Goal: Obtain resource: Download file/media

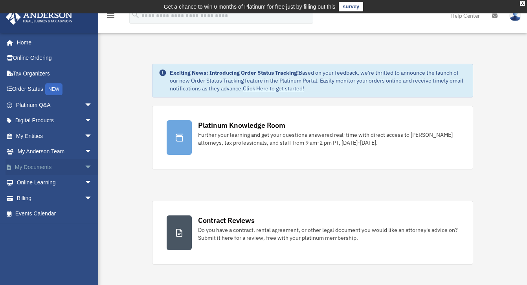
click at [35, 166] on link "My Documents arrow_drop_down" at bounding box center [54, 167] width 99 height 16
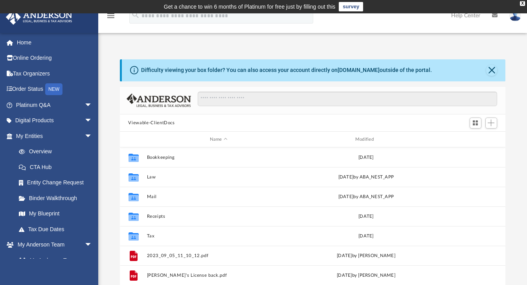
scroll to position [172, 380]
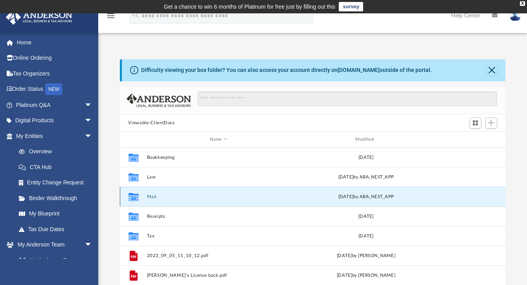
click at [155, 195] on button "Mail" at bounding box center [218, 196] width 144 height 5
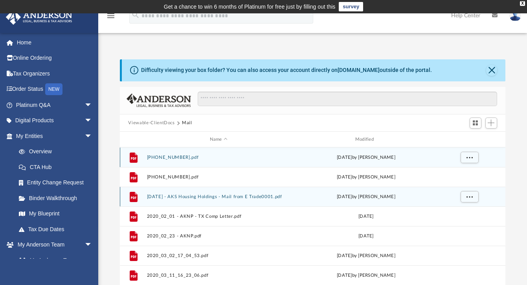
scroll to position [6, 6]
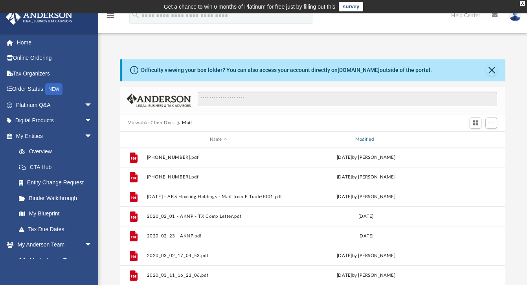
click at [368, 139] on div "Modified" at bounding box center [365, 139] width 144 height 7
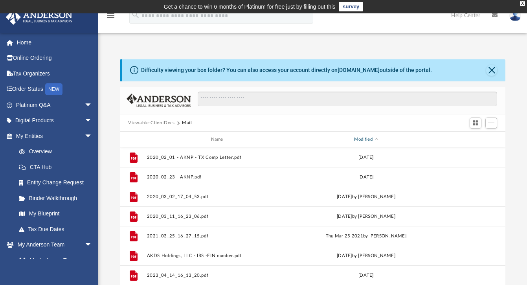
click at [366, 136] on div "Modified" at bounding box center [365, 139] width 144 height 7
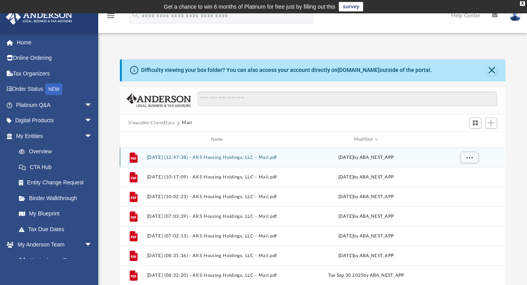
click at [223, 156] on button "2025.10.07 (12:47:38) - AKS Housing Holdings, LLC - Mail.pdf" at bounding box center [218, 157] width 144 height 5
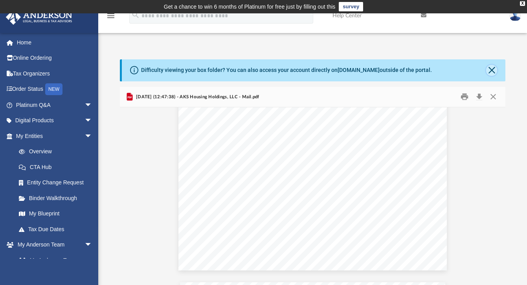
click at [494, 70] on button "Close" at bounding box center [491, 70] width 11 height 11
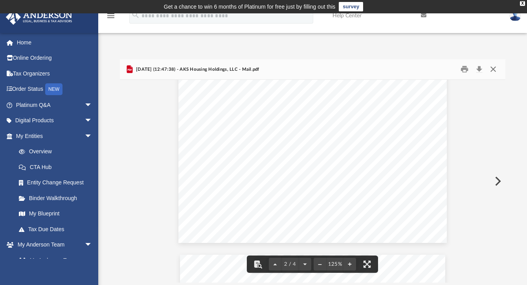
click at [494, 71] on button "Close" at bounding box center [493, 69] width 14 height 12
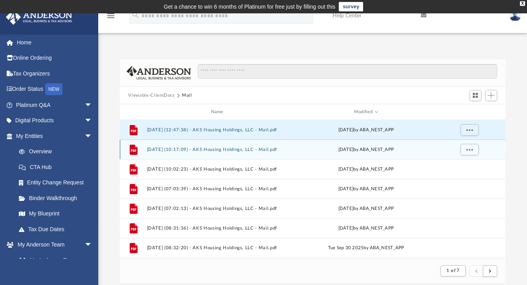
click at [225, 149] on button "2025.10.07 (10:17:09) - AKS Housing Holdings, LLC - Mail.pdf" at bounding box center [218, 149] width 144 height 5
